Goal: Navigation & Orientation: Find specific page/section

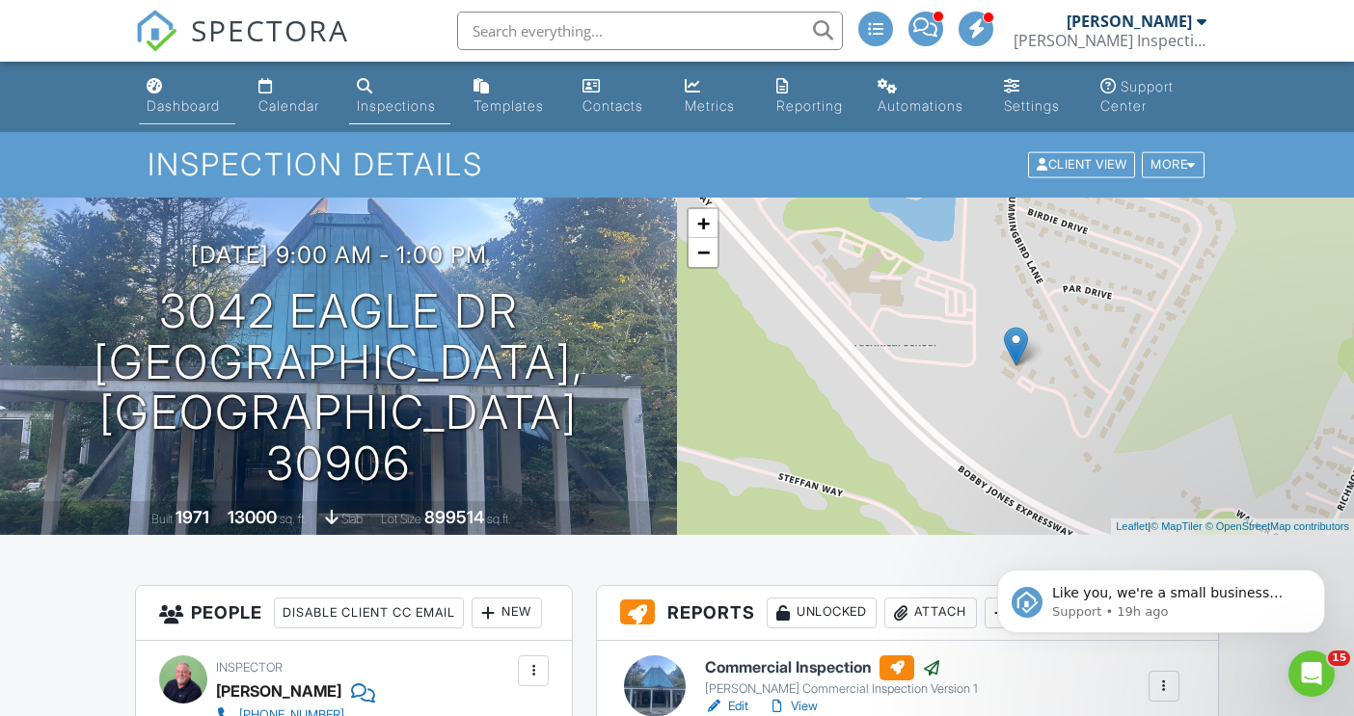
click at [177, 103] on div "Dashboard" at bounding box center [183, 105] width 73 height 16
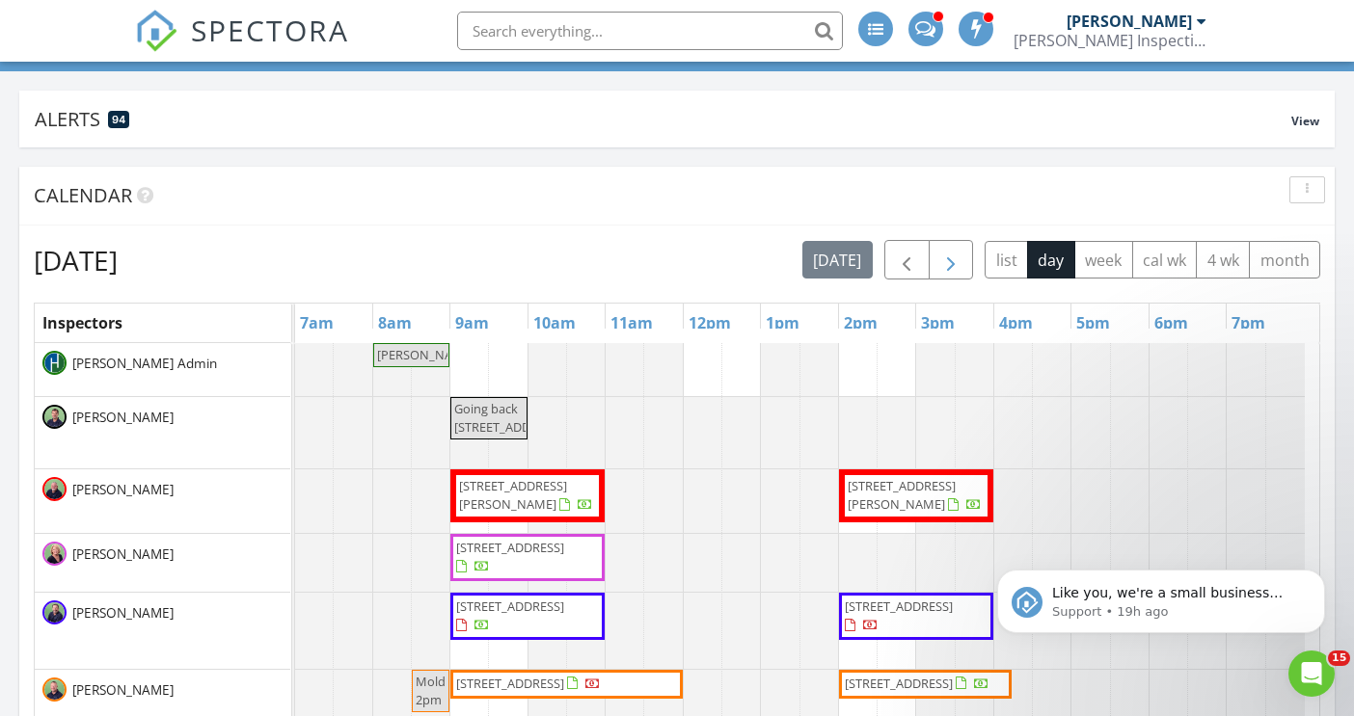
click at [955, 263] on span "button" at bounding box center [950, 260] width 23 height 23
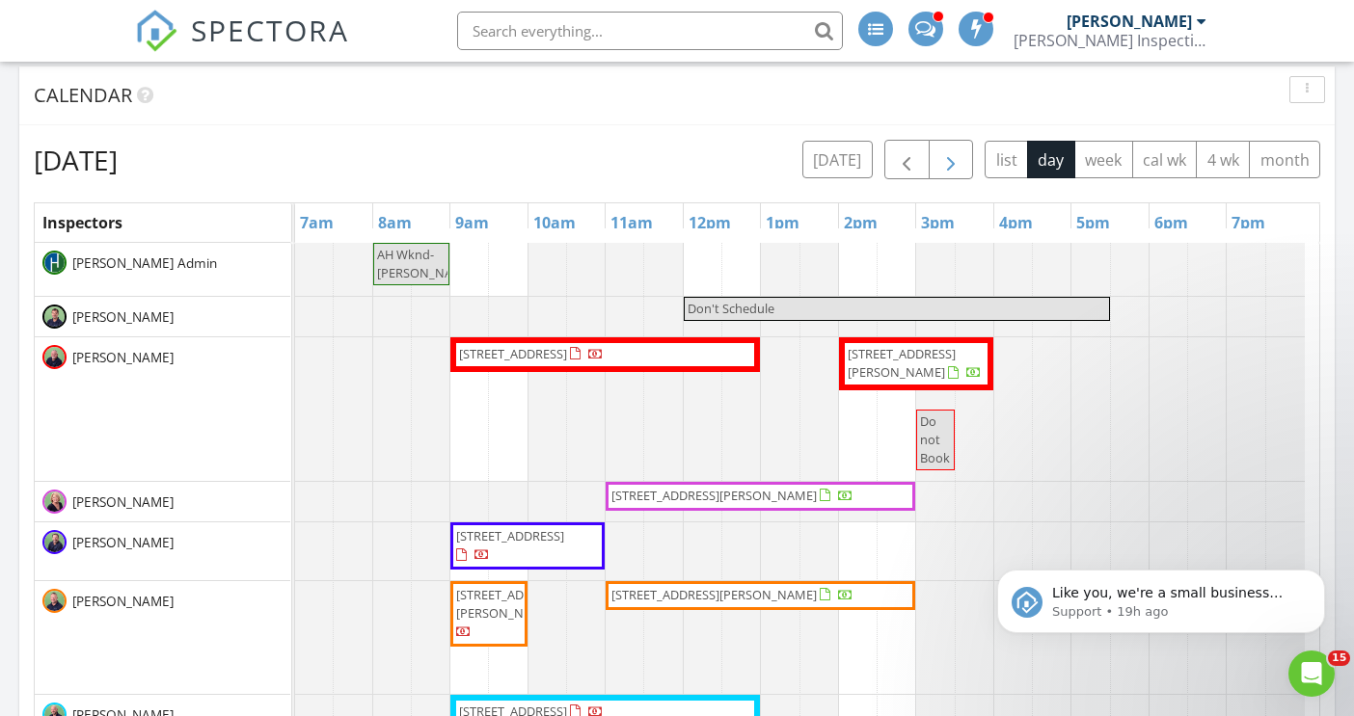
click at [946, 159] on span "button" at bounding box center [950, 159] width 23 height 23
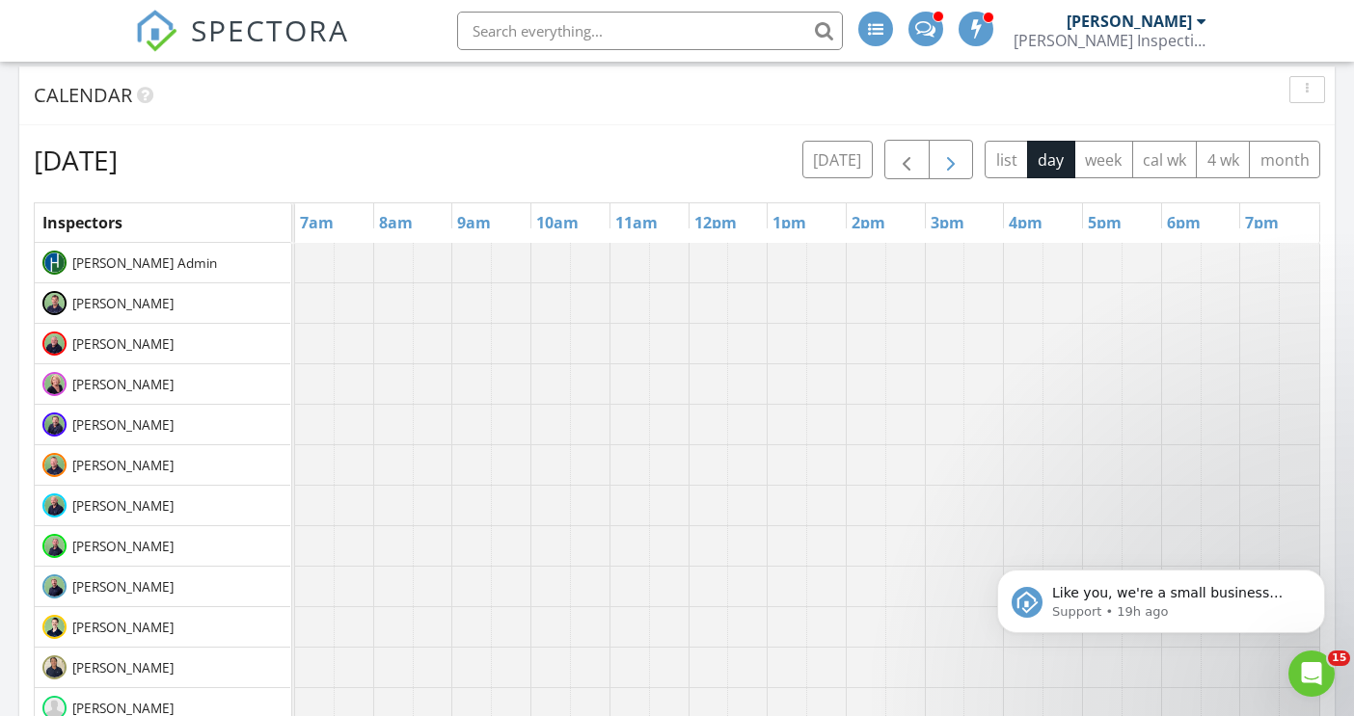
click at [946, 159] on span "button" at bounding box center [950, 159] width 23 height 23
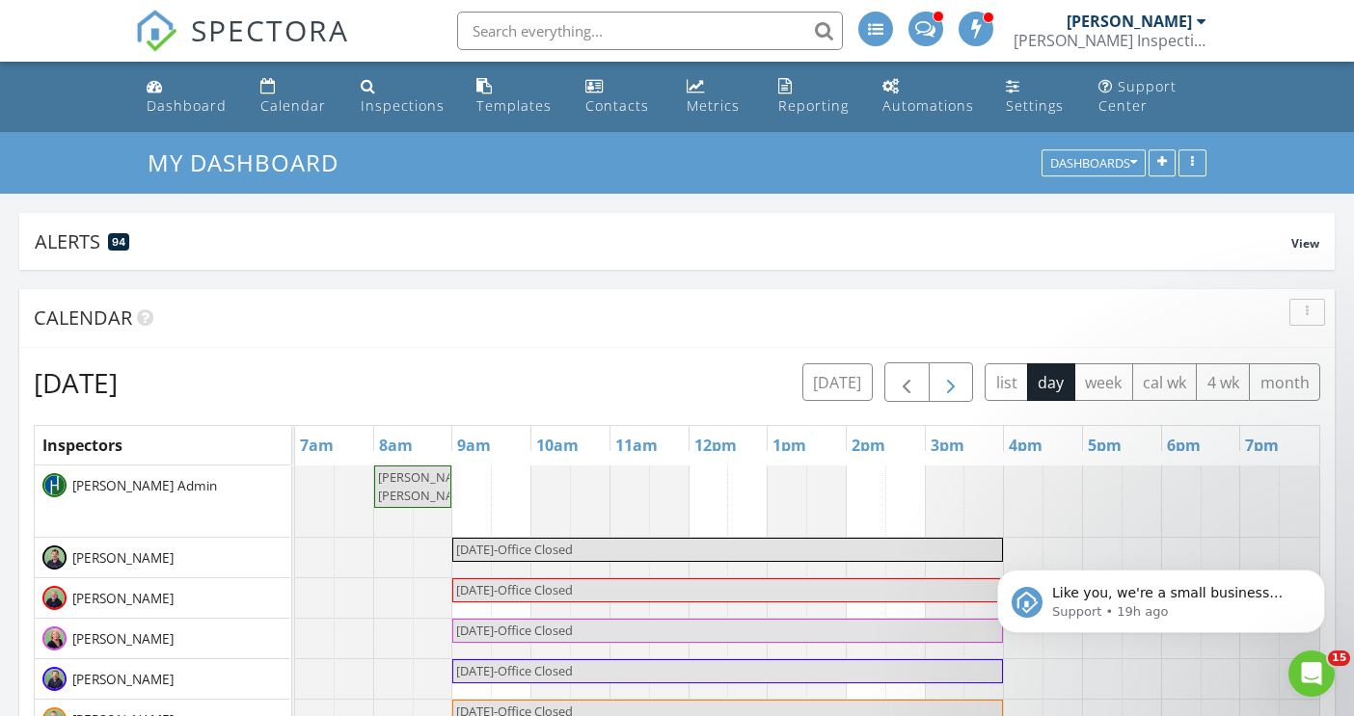
click at [948, 388] on span "button" at bounding box center [950, 382] width 23 height 23
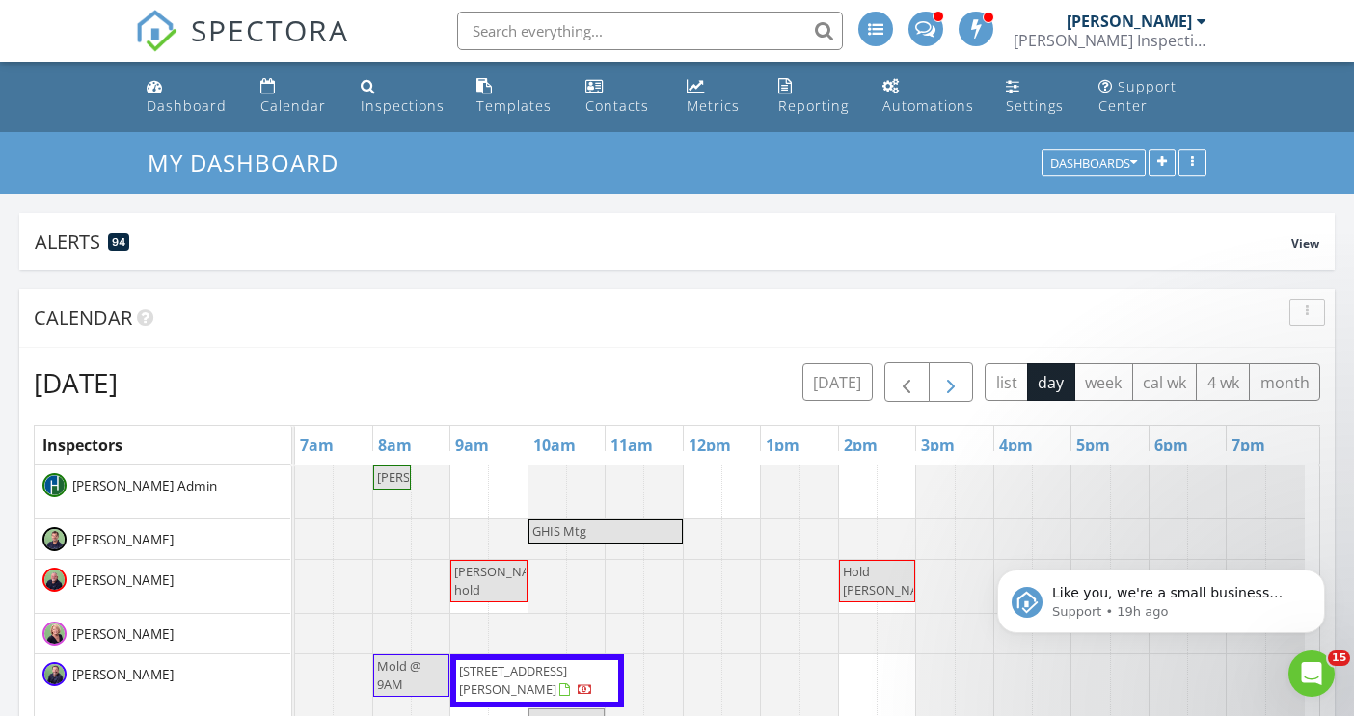
click at [943, 384] on span "button" at bounding box center [950, 382] width 23 height 23
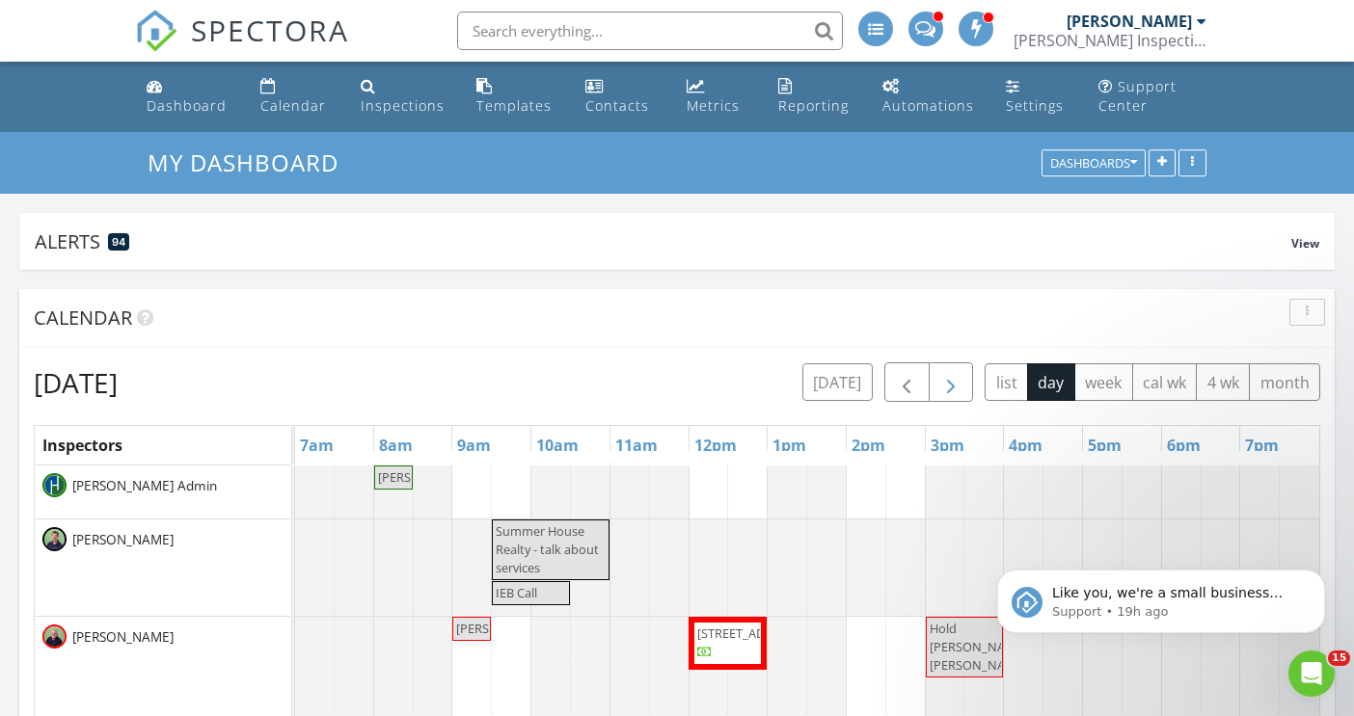
click at [945, 377] on span "button" at bounding box center [950, 382] width 23 height 23
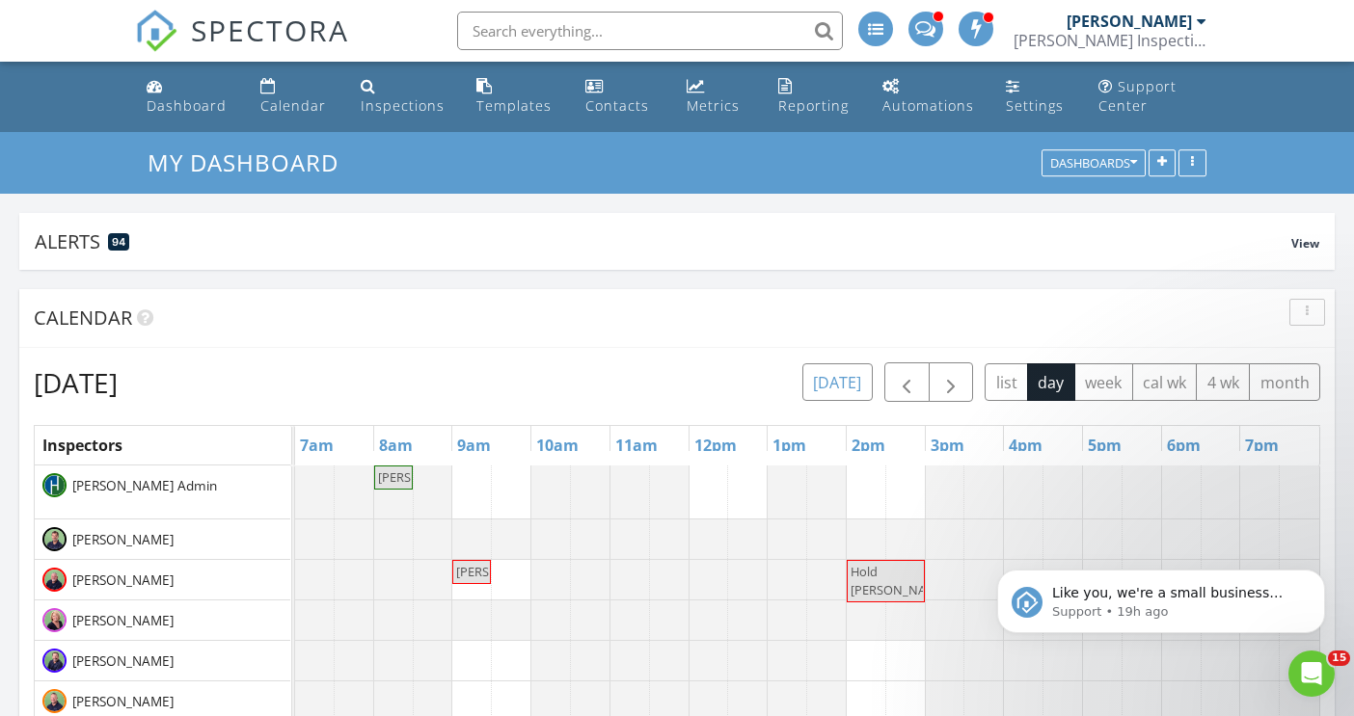
click at [836, 387] on button "today" at bounding box center [837, 383] width 70 height 38
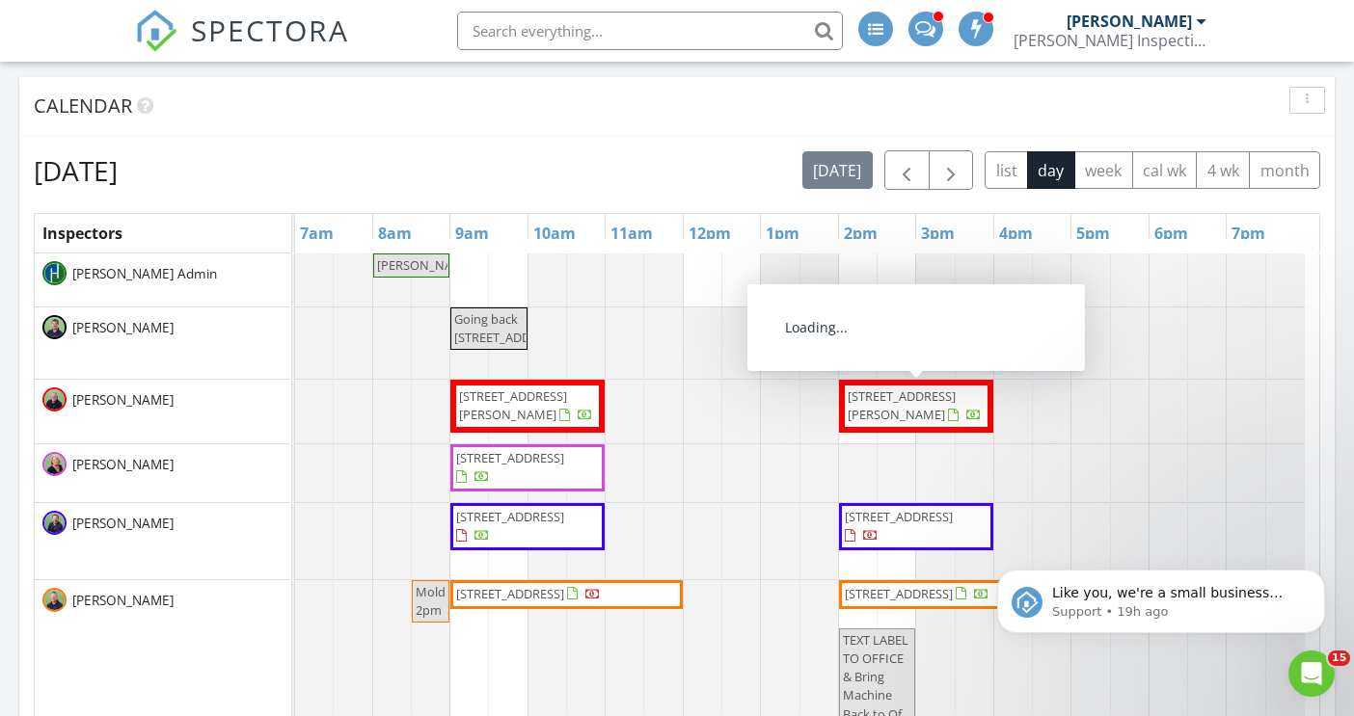
scroll to position [138, 0]
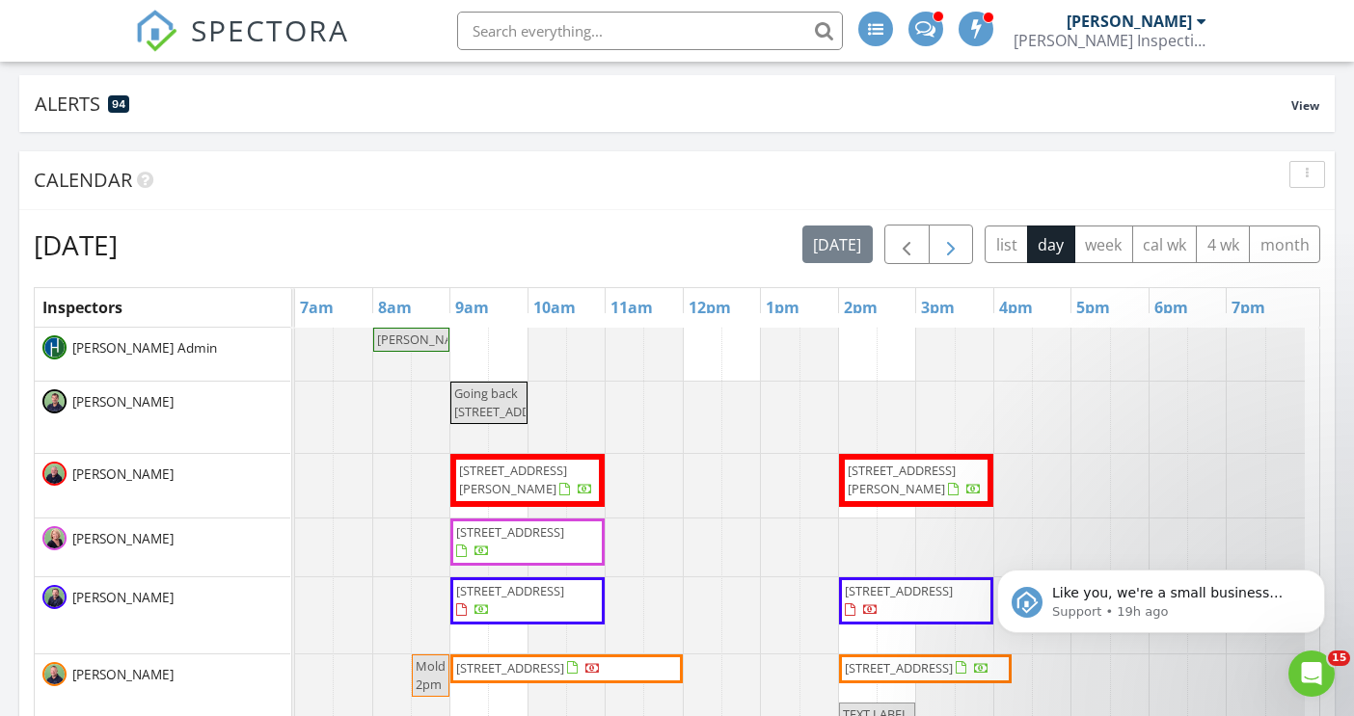
click at [952, 238] on span "button" at bounding box center [950, 244] width 23 height 23
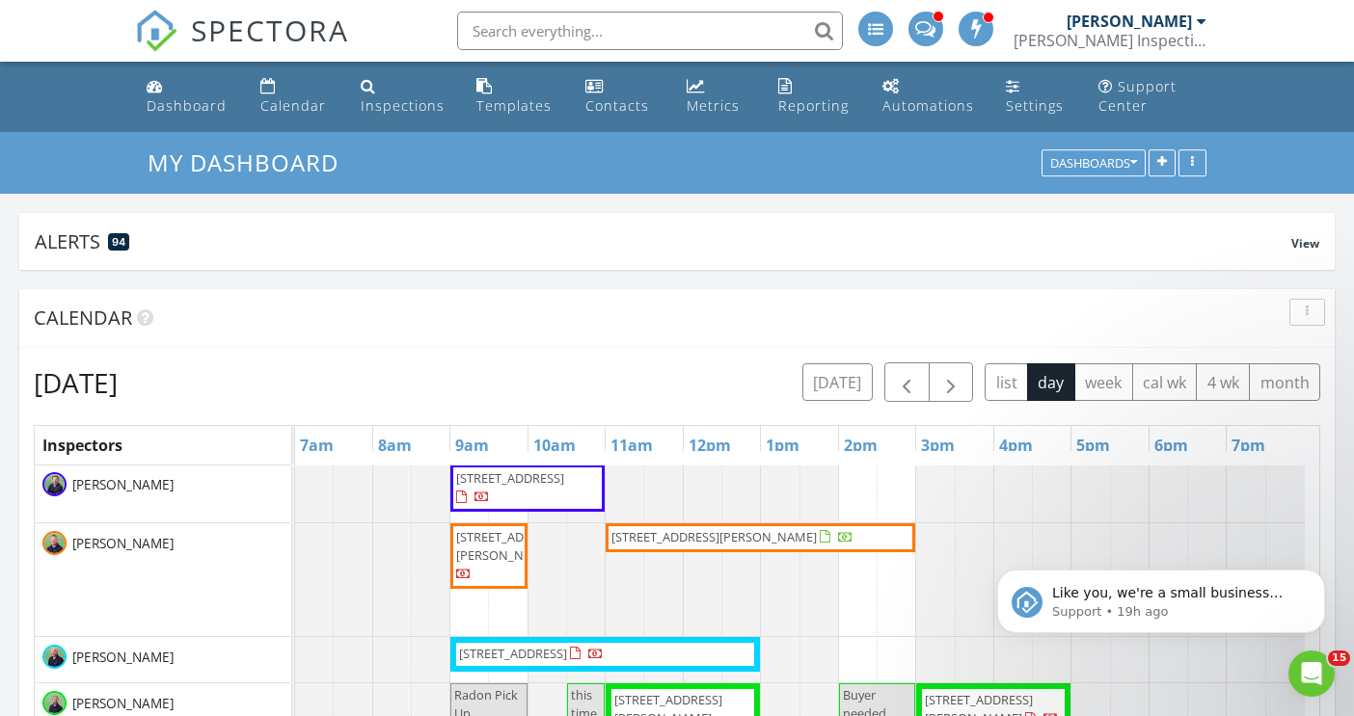
scroll to position [0, 0]
